Goal: Task Accomplishment & Management: Use online tool/utility

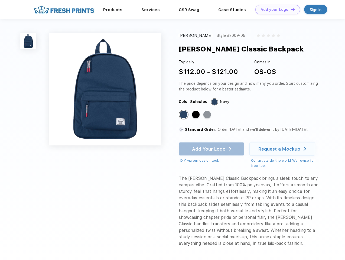
click at [276, 9] on link "Add your Logo Design Tool" at bounding box center [277, 9] width 45 height 9
click at [0, 0] on div "Design Tool" at bounding box center [0, 0] width 0 height 0
click at [291, 9] on link "Add your Logo Design Tool" at bounding box center [277, 9] width 45 height 9
click at [28, 41] on img at bounding box center [28, 41] width 16 height 16
click at [184, 115] on div "Standard Color" at bounding box center [184, 115] width 8 height 8
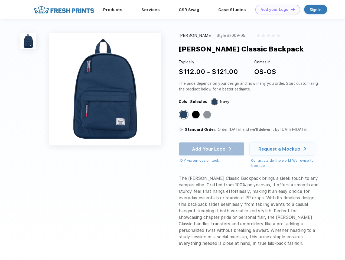
click at [196, 115] on div "Standard Color" at bounding box center [196, 115] width 8 height 8
click at [208, 115] on div "Standard Color" at bounding box center [207, 115] width 8 height 8
click at [212, 149] on div "Add Your Logo DIY via our design tool. Ah shoot! This product isn't up in our d…" at bounding box center [212, 152] width 66 height 21
click at [283, 149] on div "Request a Mockup" at bounding box center [279, 148] width 42 height 5
